Goal: Task Accomplishment & Management: Complete application form

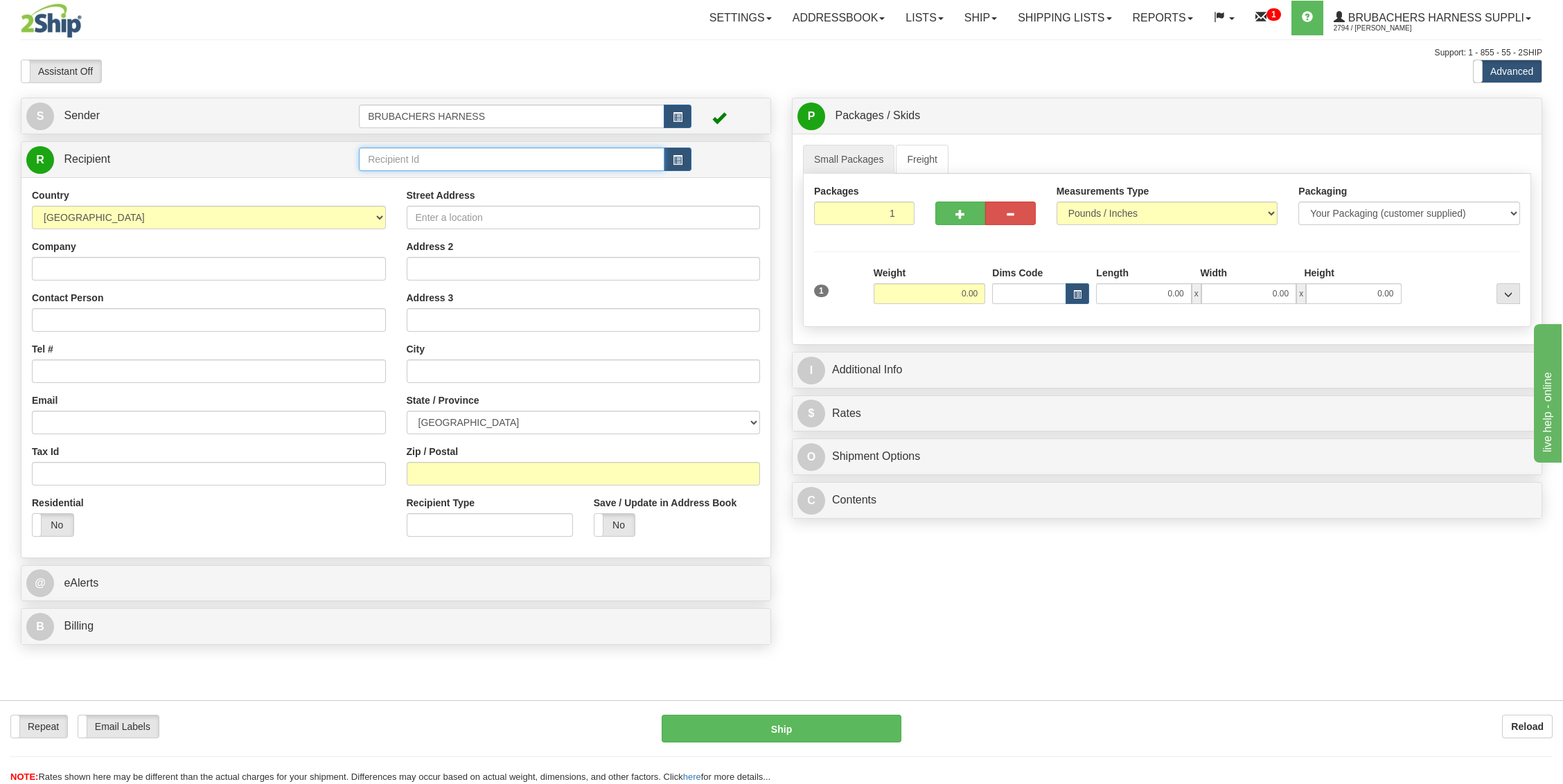
click at [434, 163] on input "text" at bounding box center [512, 159] width 306 height 23
click at [127, 268] on input "Company" at bounding box center [209, 268] width 354 height 23
type input "[PERSON_NAME]"
click at [112, 323] on input "Contact Person" at bounding box center [209, 319] width 354 height 23
type input "[PERSON_NAME]"
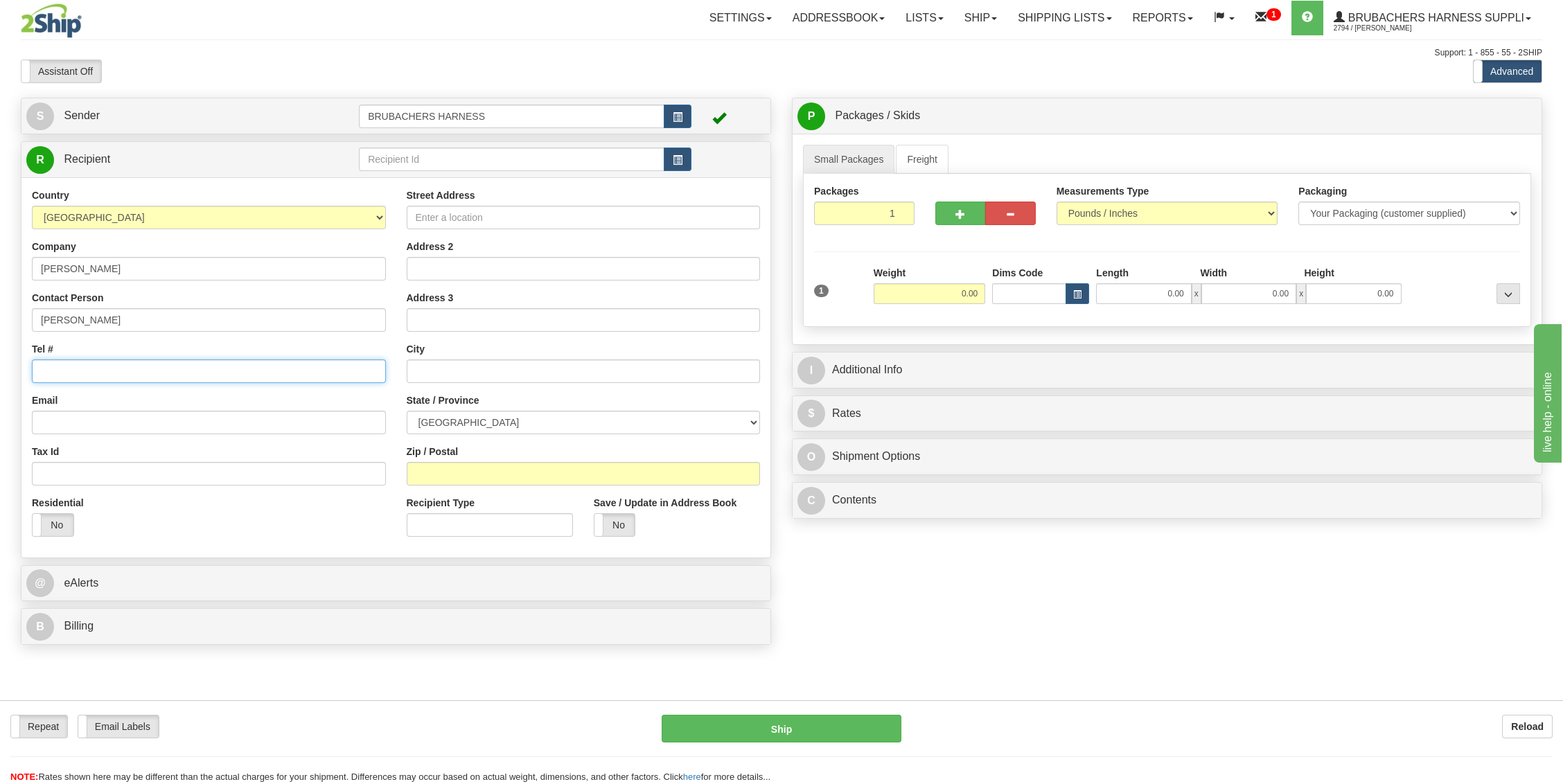
click at [94, 373] on input "Tel #" at bounding box center [209, 371] width 354 height 23
type input "[PHONE_NUMBER]"
click at [152, 453] on div "Tax Id" at bounding box center [209, 464] width 354 height 41
click at [513, 210] on input "Street Address" at bounding box center [584, 217] width 354 height 23
click at [510, 471] on input "Zip / Postal" at bounding box center [584, 473] width 354 height 23
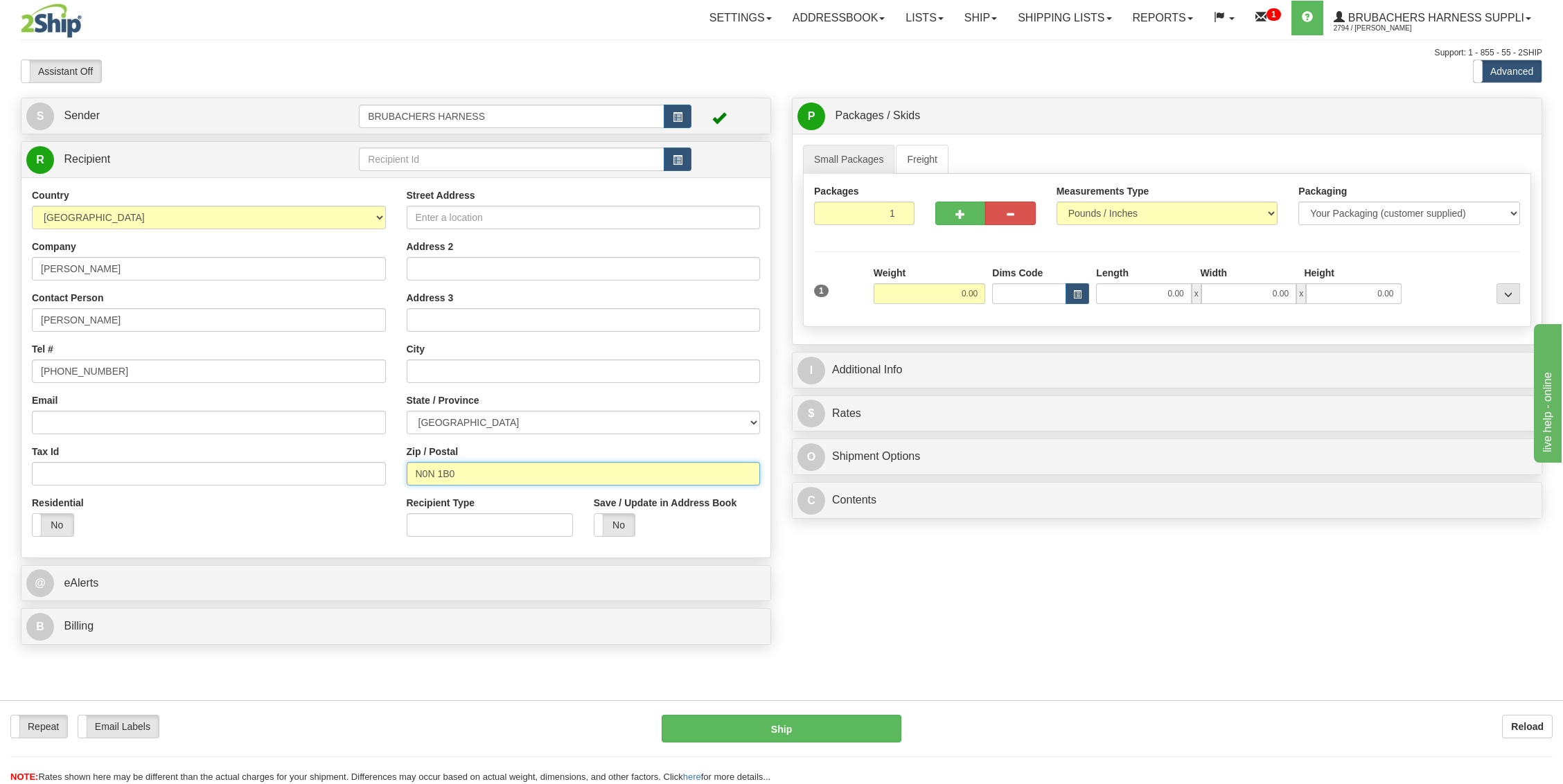
type input "N0N 1B0"
click at [358, 495] on div "Residential Yes No" at bounding box center [208, 521] width 375 height 51
type input "BRIGDEN"
select select "ON"
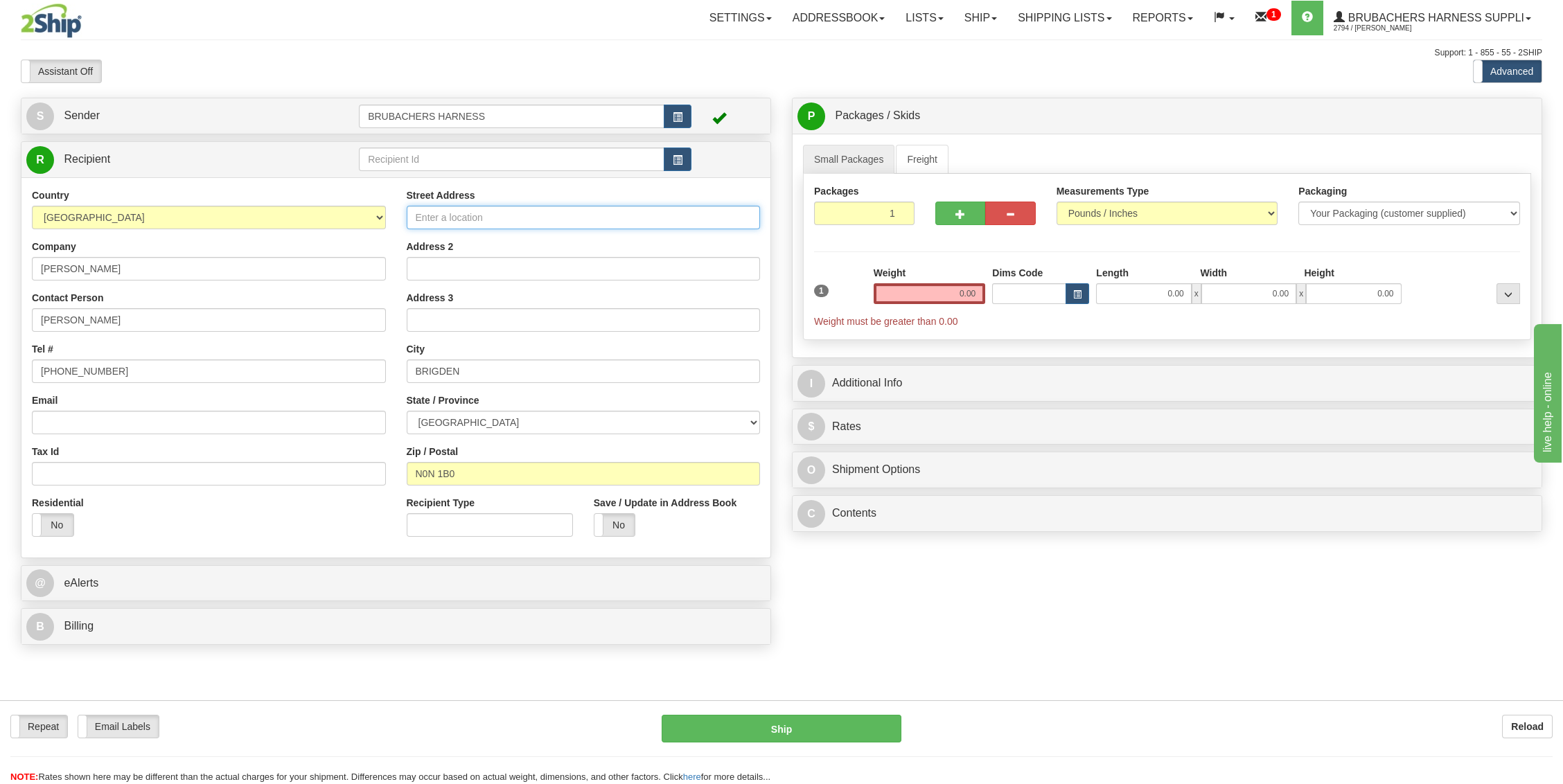
click at [510, 209] on input "Street Address" at bounding box center [584, 217] width 354 height 23
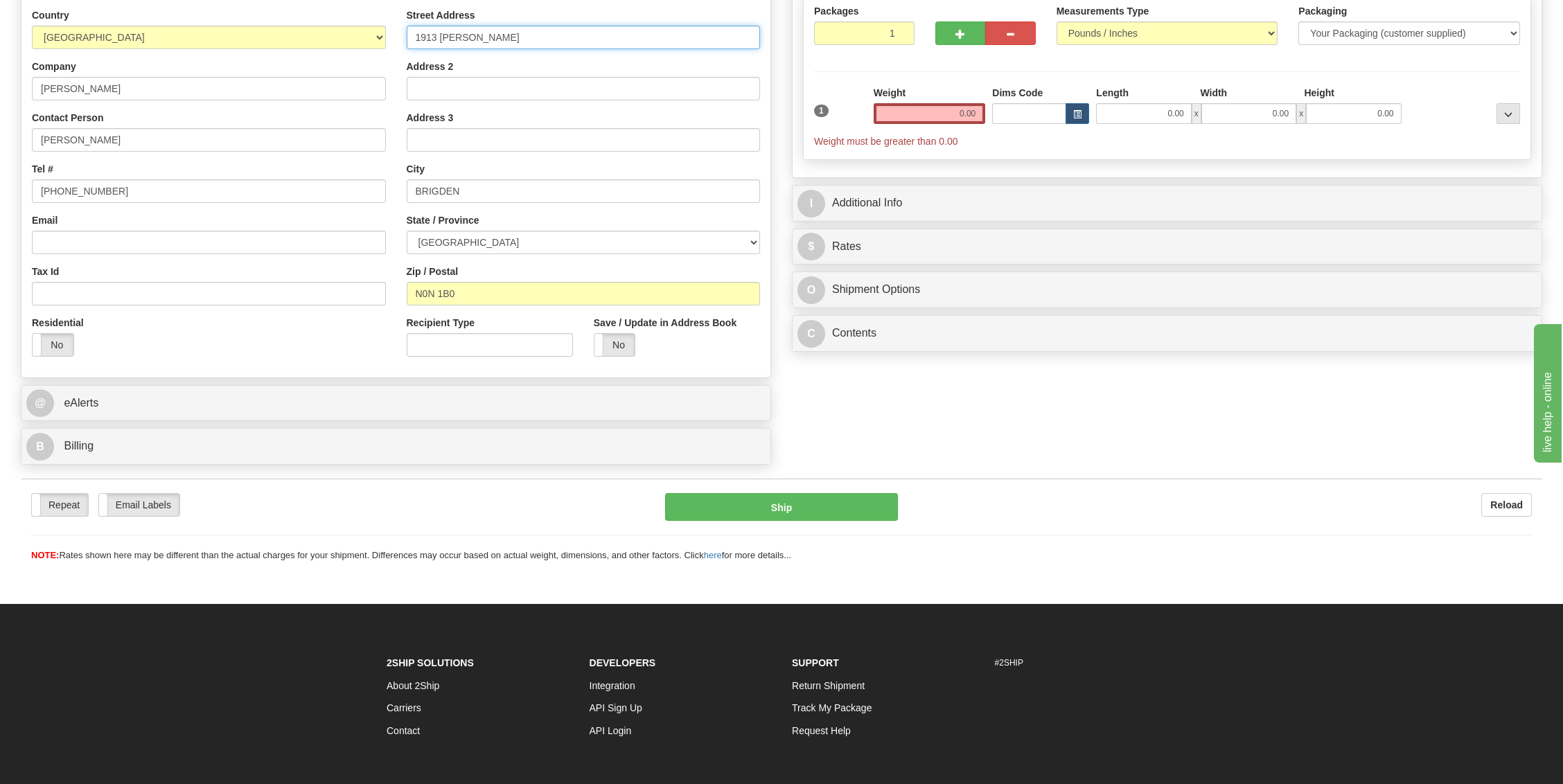
scroll to position [184, 0]
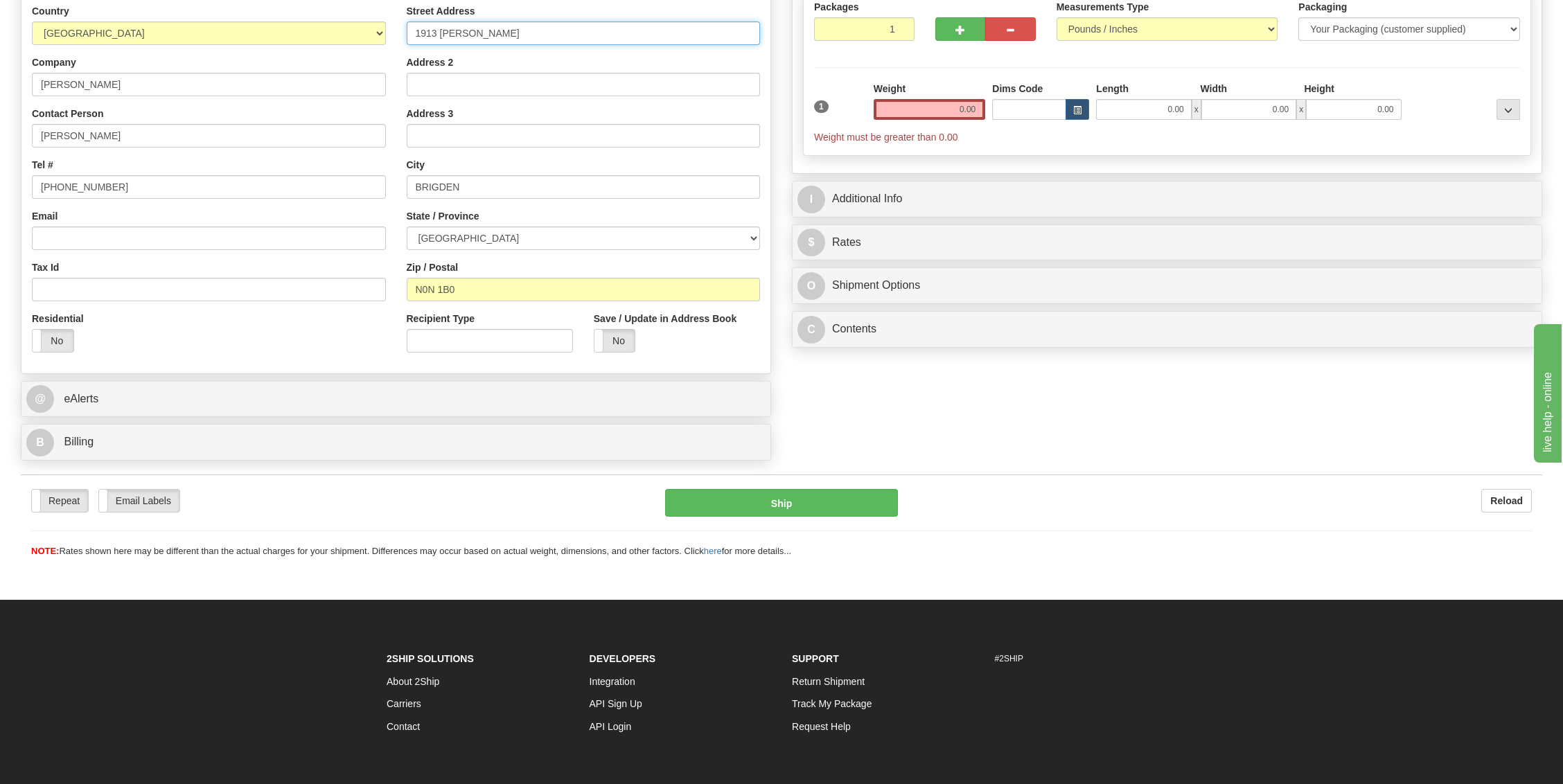
click at [548, 26] on input "1913 [PERSON_NAME]" at bounding box center [584, 33] width 354 height 23
type input "1913 [PERSON_NAME] line"
click at [940, 110] on input "0.00" at bounding box center [929, 109] width 112 height 21
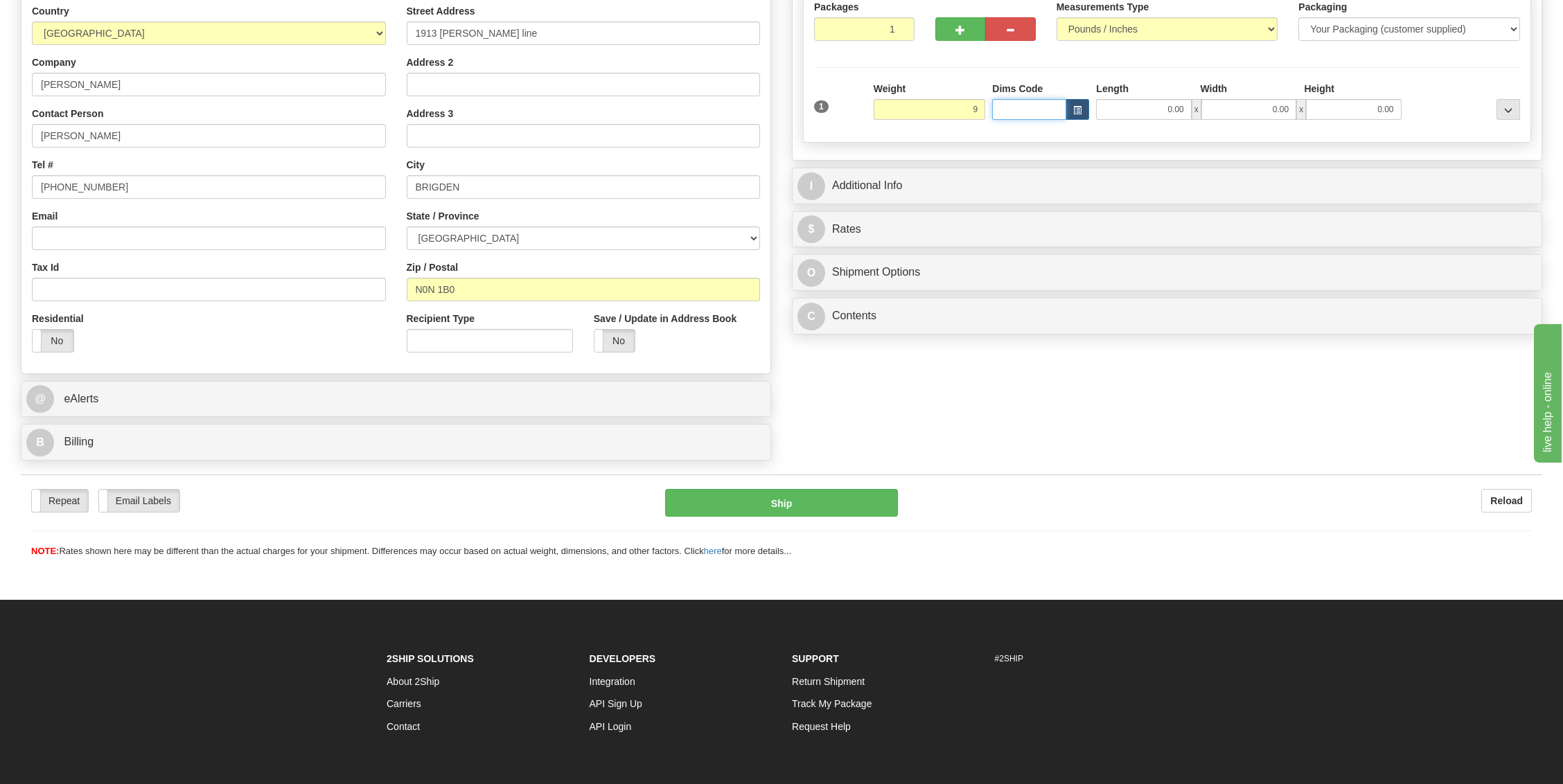
type input "9.00"
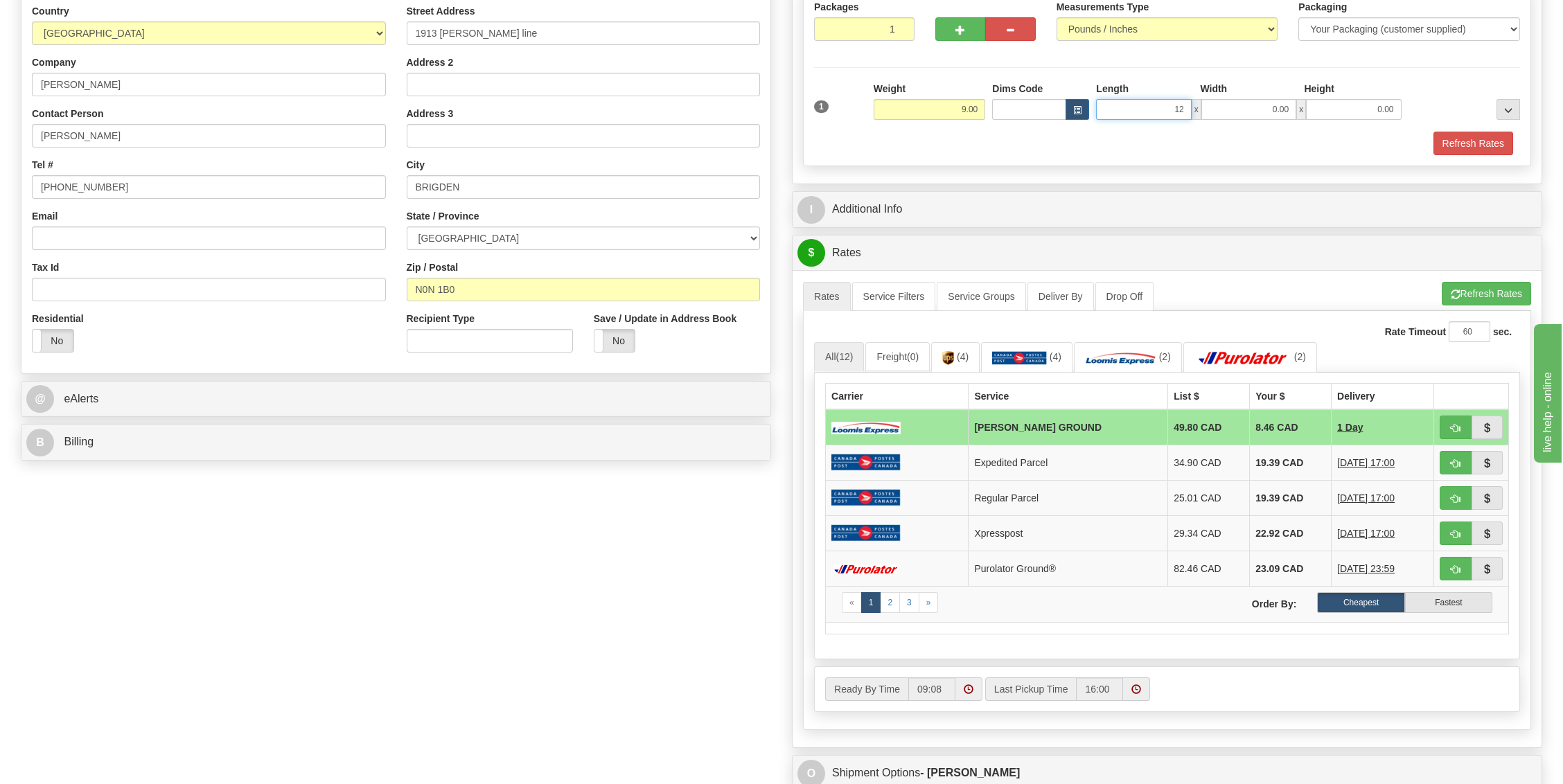
type input "12.00"
click at [1458, 144] on button "Refresh Rates" at bounding box center [1473, 143] width 80 height 23
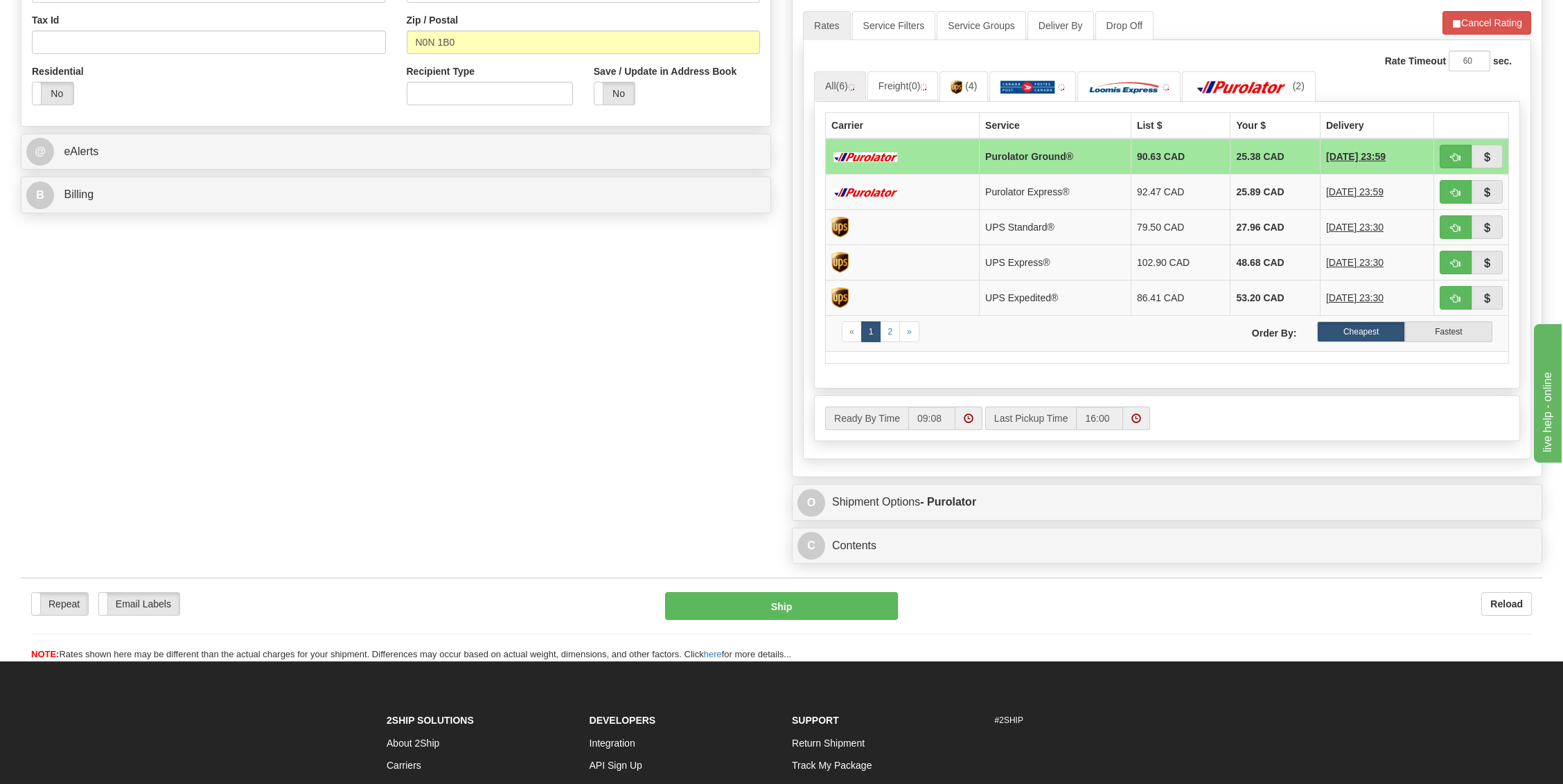
scroll to position [461, 0]
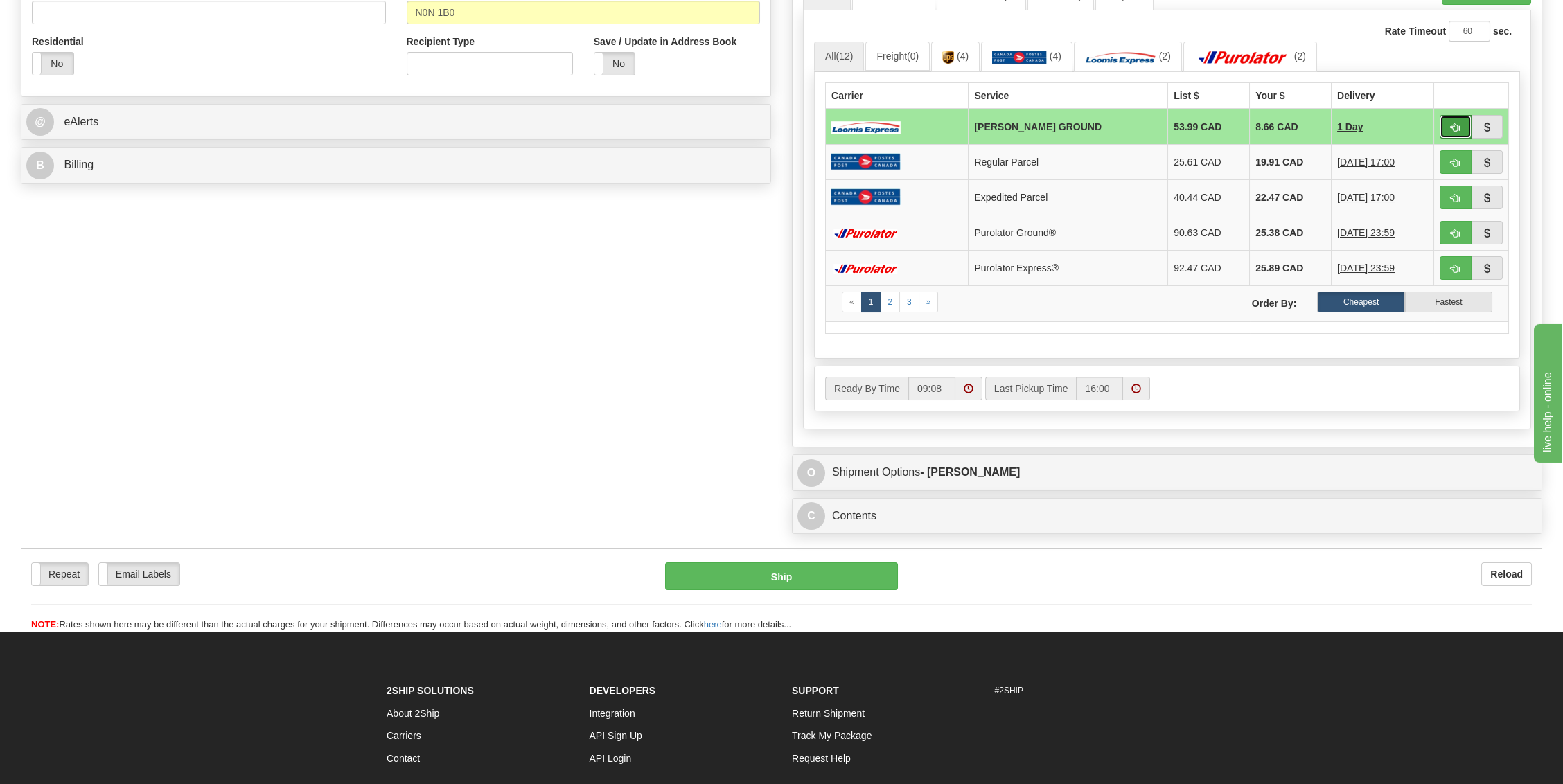
click at [1455, 123] on span "button" at bounding box center [1456, 127] width 10 height 9
type input "DD"
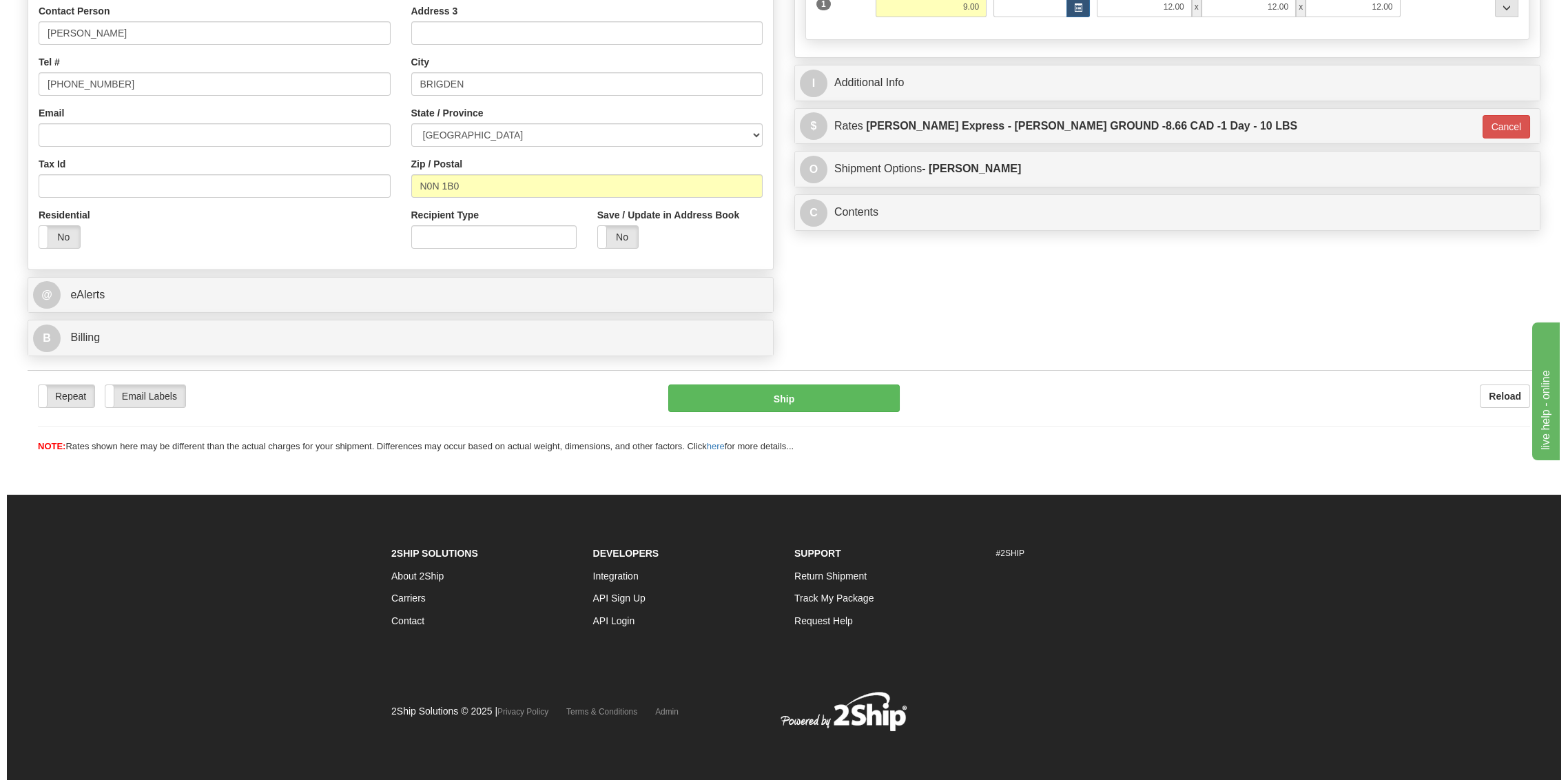
scroll to position [284, 0]
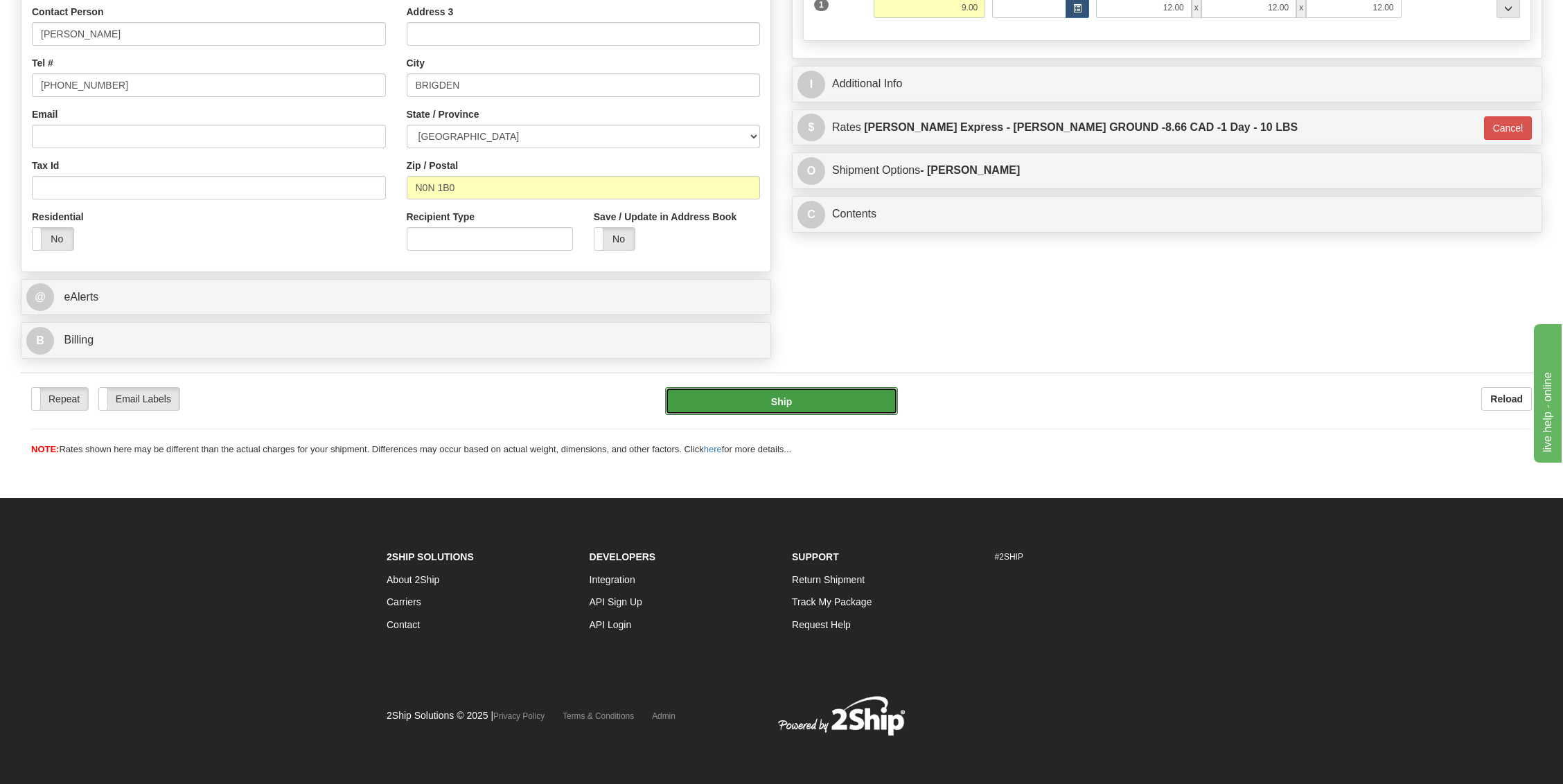
click at [853, 393] on button "Ship" at bounding box center [781, 401] width 233 height 28
